Goal: Task Accomplishment & Management: Complete application form

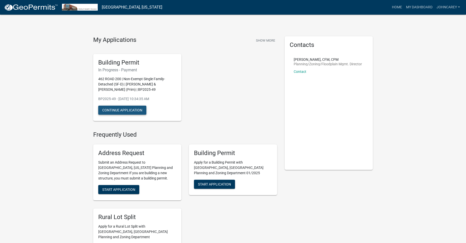
click at [124, 107] on button "Continue Application" at bounding box center [122, 109] width 48 height 9
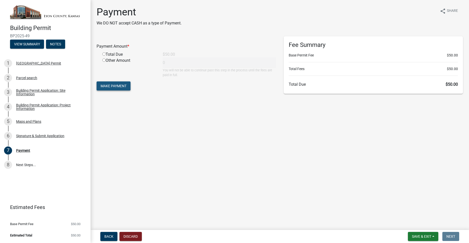
click at [109, 84] on span "Make Payment" at bounding box center [114, 86] width 26 height 4
click at [105, 61] on input "radio" at bounding box center [103, 59] width 3 height 3
radio input "true"
type input "50"
click at [117, 85] on span "Make Payment" at bounding box center [114, 86] width 26 height 4
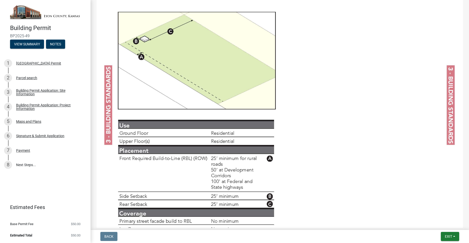
scroll to position [1715, 0]
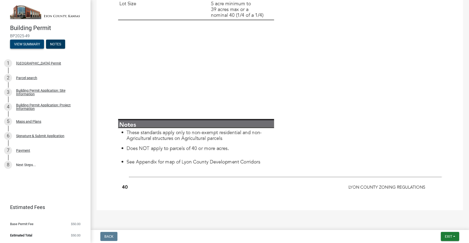
click at [25, 43] on button "View Summary" at bounding box center [27, 44] width 34 height 9
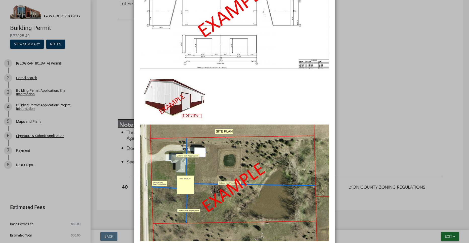
scroll to position [0, 0]
